Goal: Use online tool/utility: Utilize a website feature to perform a specific function

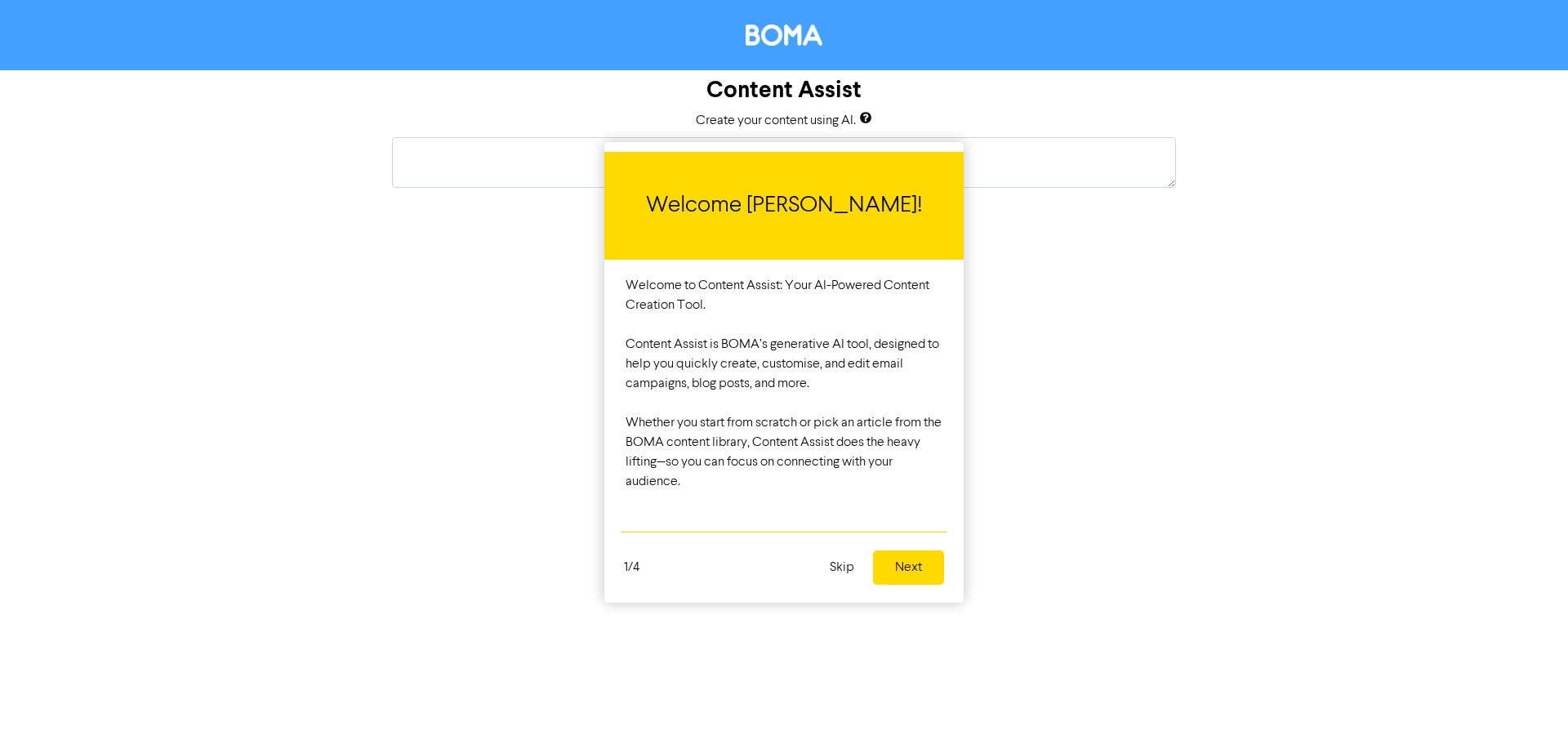
click at [901, 565] on button "Next" at bounding box center [909, 568] width 71 height 34
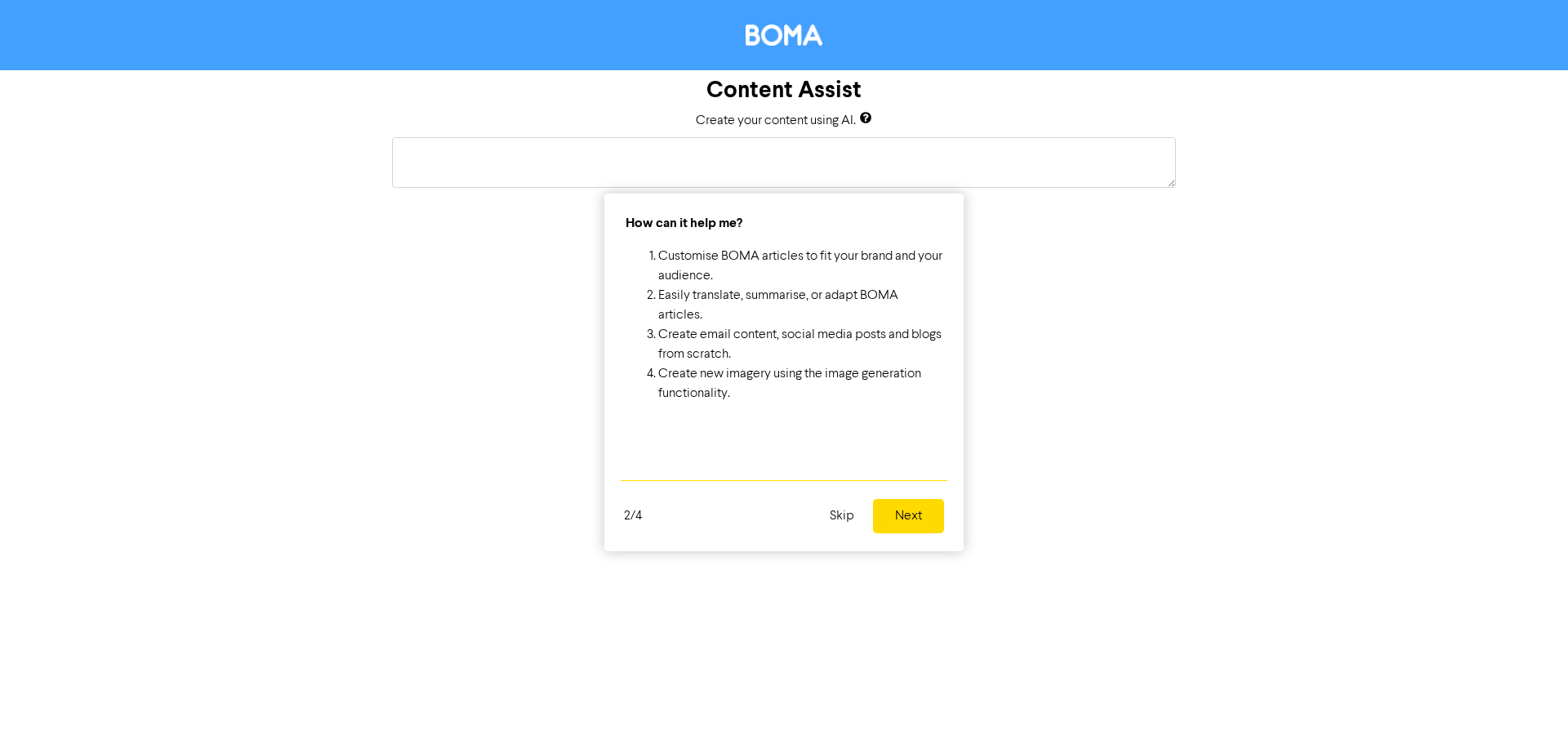
click at [924, 517] on button "Next" at bounding box center [909, 516] width 71 height 34
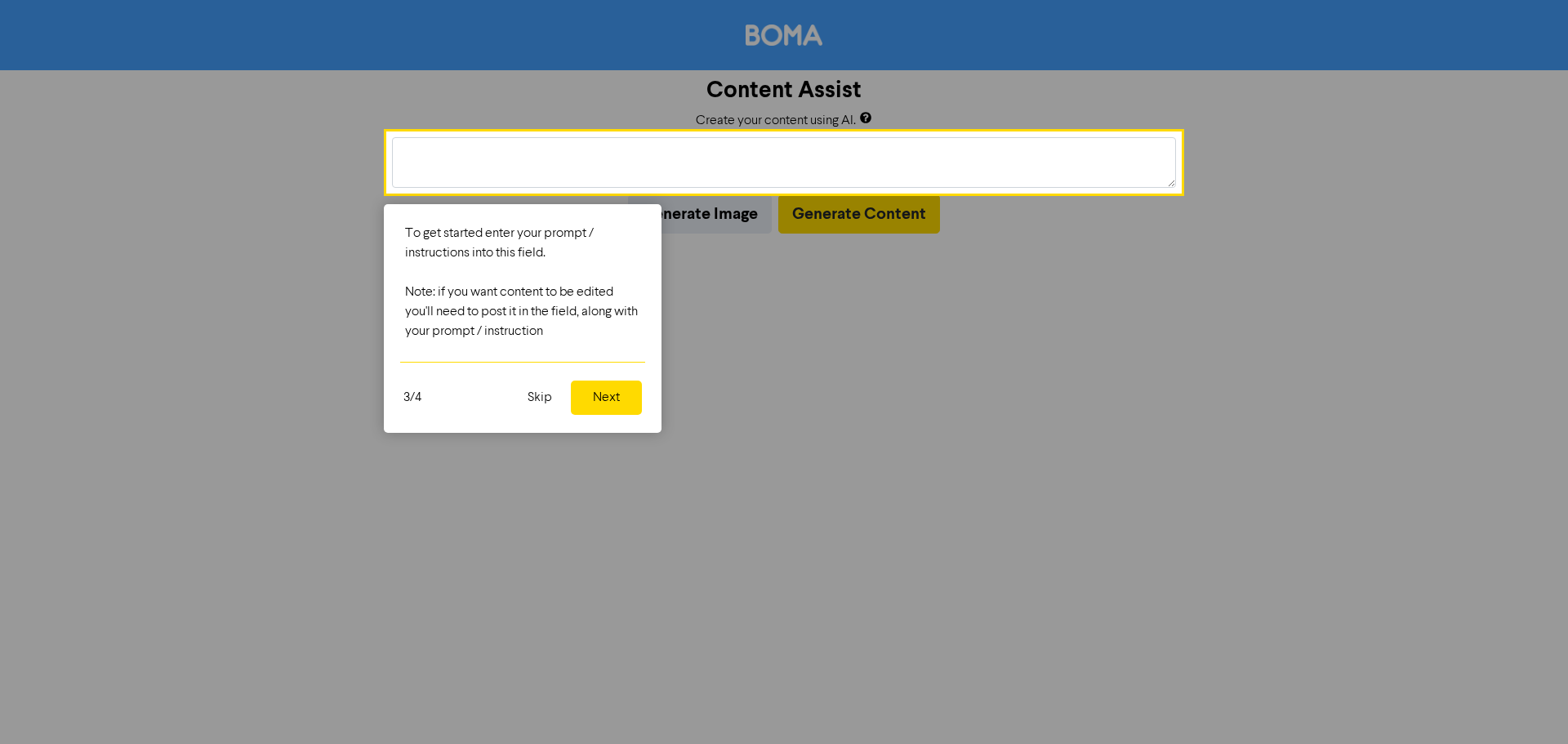
click at [631, 410] on button "Next" at bounding box center [606, 397] width 71 height 34
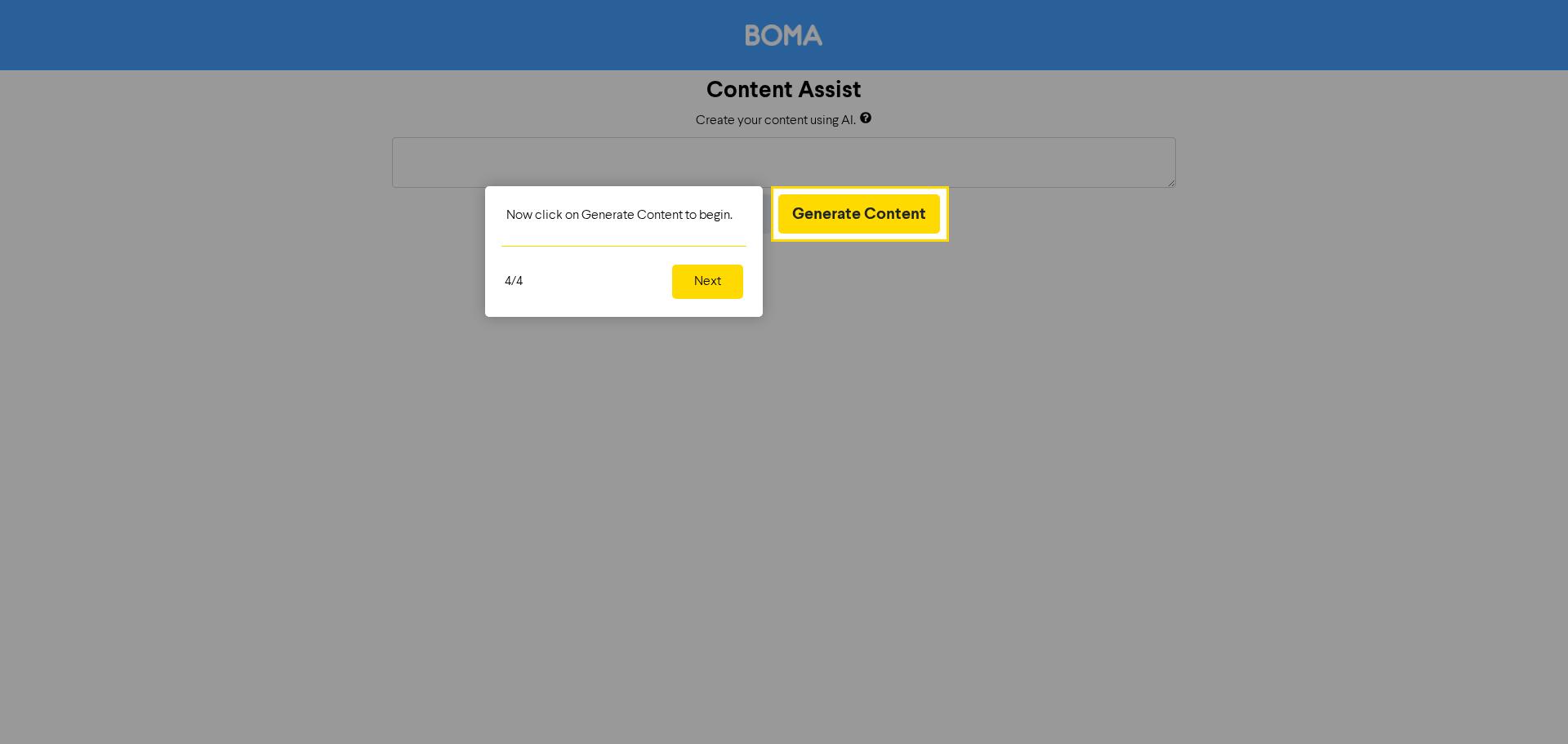
click at [702, 291] on button "Next" at bounding box center [708, 282] width 71 height 34
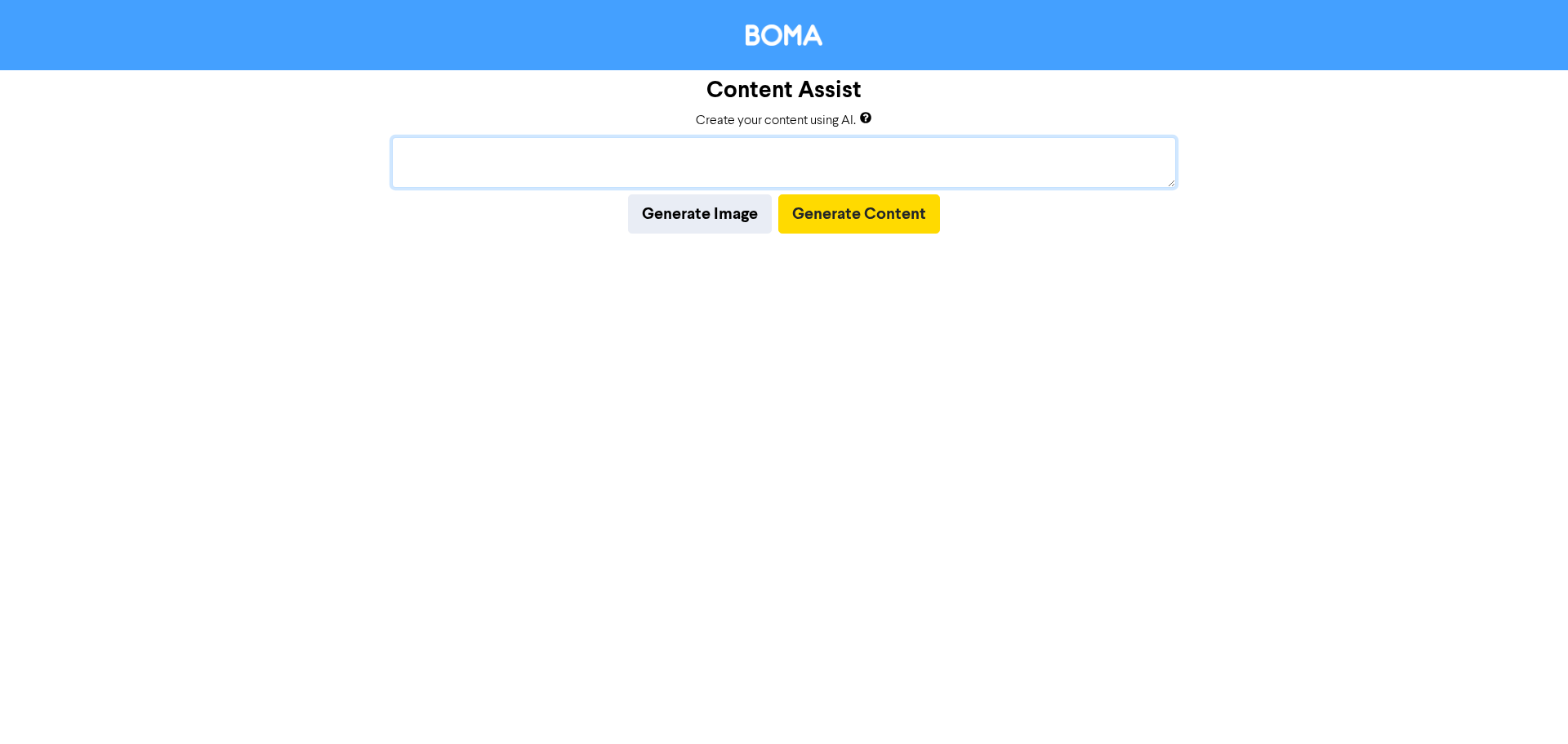
click at [729, 159] on textarea at bounding box center [784, 162] width 784 height 51
paste textarea "Digital Tools That Can Save Charities Time and Money"
click at [808, 210] on button "Generate Content" at bounding box center [859, 213] width 162 height 39
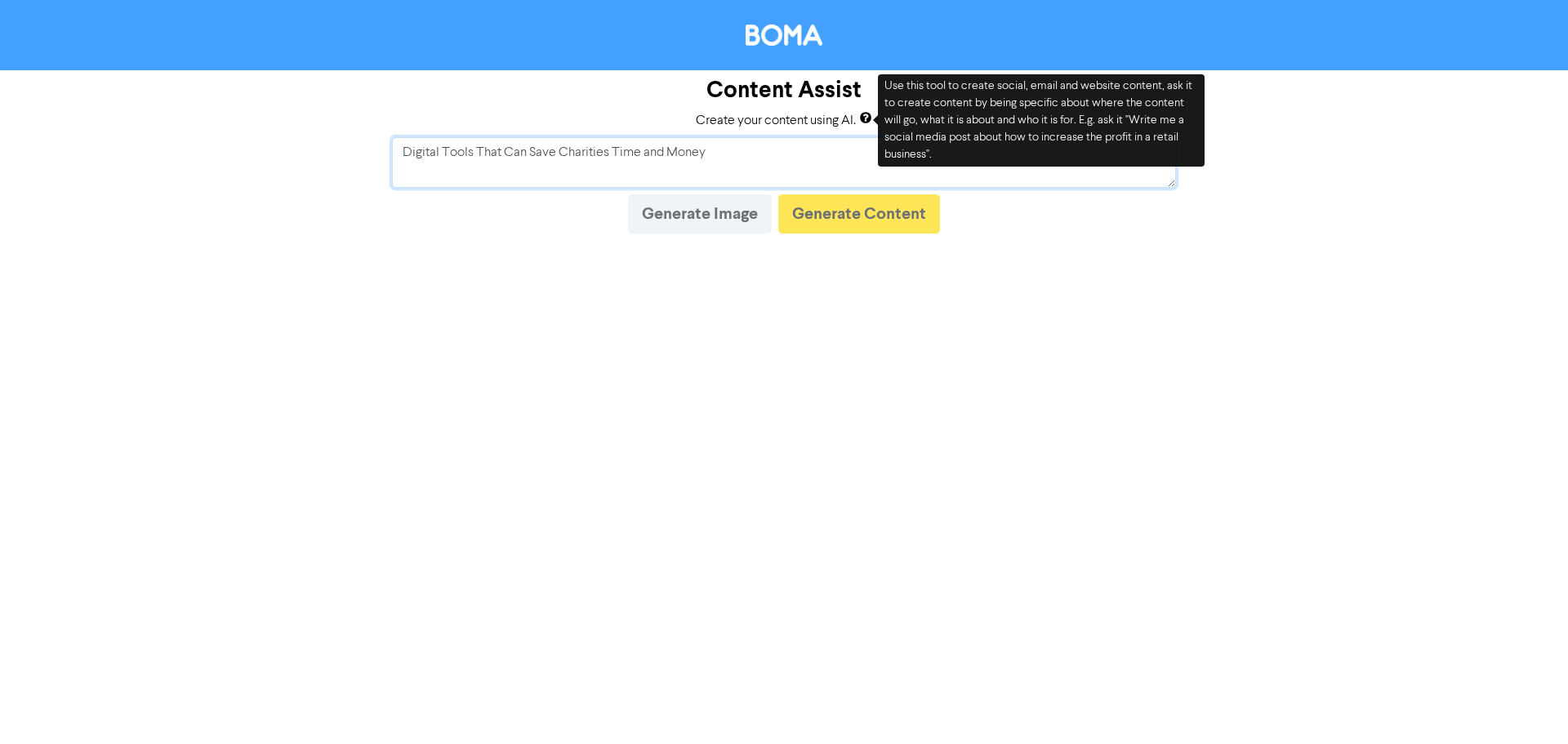
click at [800, 147] on textarea "Digital Tools That Can Save Charities Time and Money" at bounding box center [784, 162] width 784 height 51
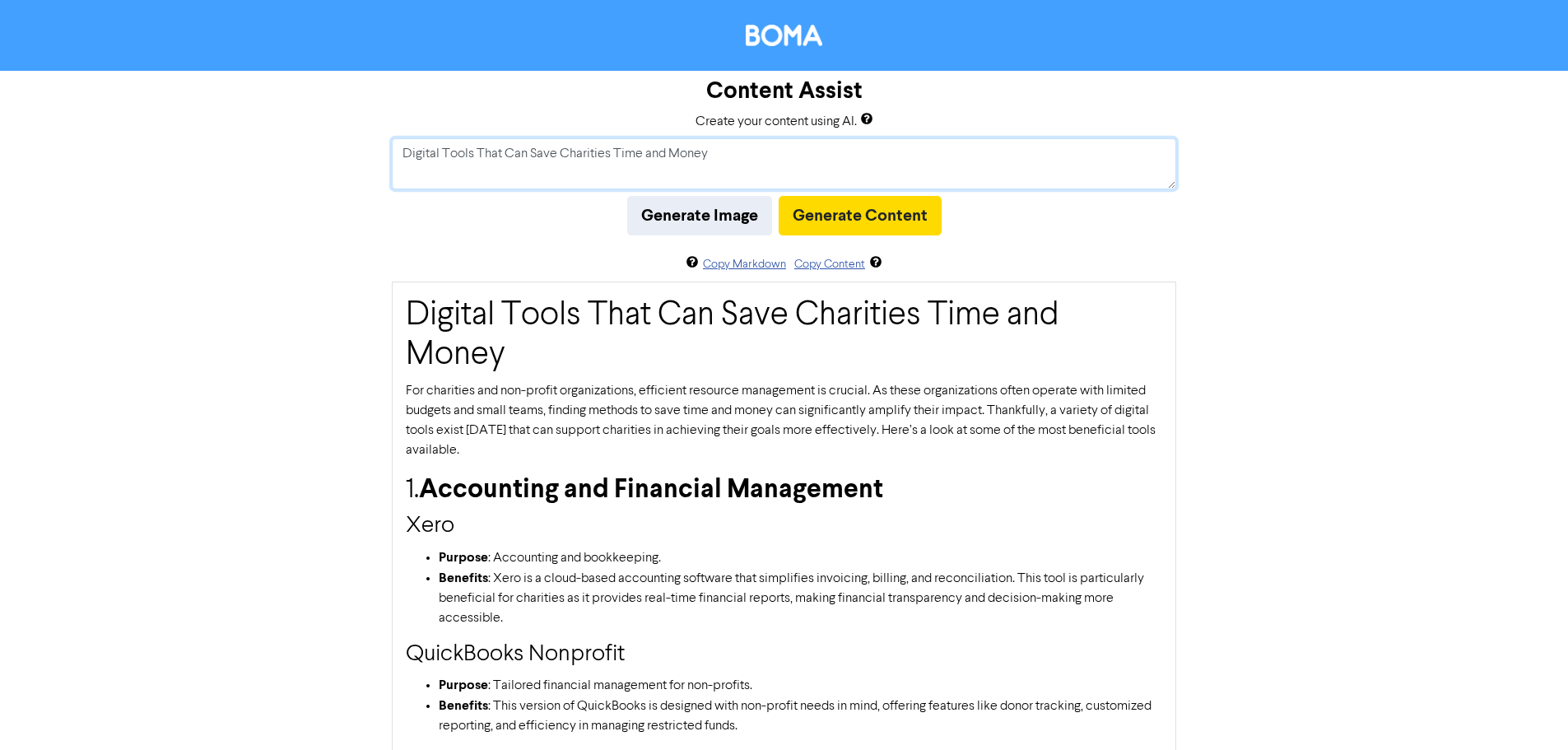
drag, startPoint x: 403, startPoint y: 155, endPoint x: 842, endPoint y: 145, distance: 439.1
click at [842, 145] on textarea "Digital Tools That Can Save Charities Time and Money" at bounding box center [784, 163] width 784 height 51
paste textarea "Top 5 Financial Mistakes Charities Make (and How to Avoid Them)"
type textarea "Top 5 Financial Mistakes Charities Make (and How to Avoid Them)"
click at [911, 220] on button "Generate Content" at bounding box center [860, 215] width 163 height 39
